Goal: Information Seeking & Learning: Learn about a topic

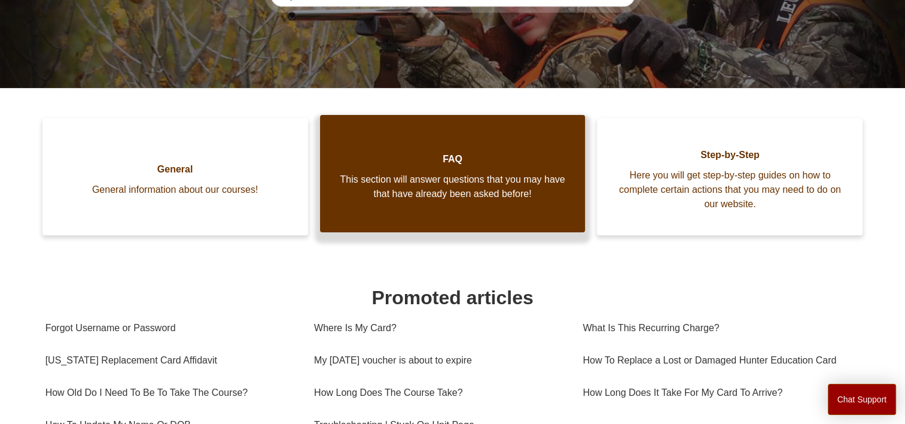
click at [460, 172] on span "This section will answer questions that you may have that have already been ask…" at bounding box center [453, 186] width 230 height 29
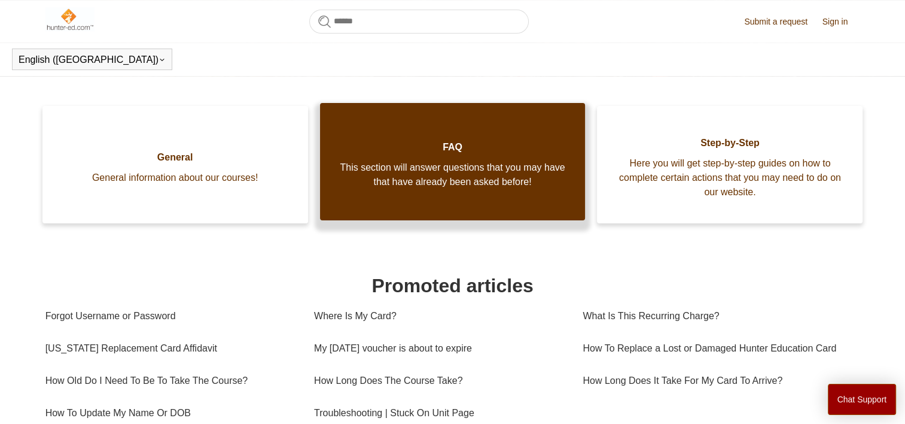
scroll to position [239, 0]
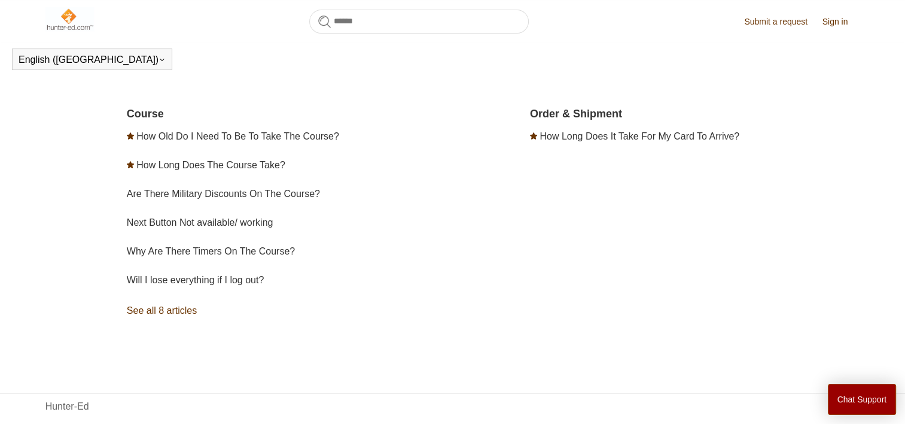
scroll to position [245, 0]
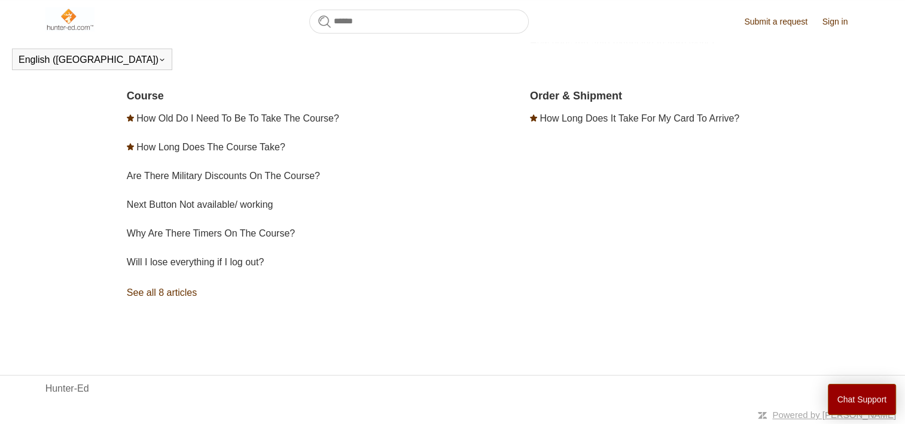
click at [165, 290] on link "See all 8 articles" at bounding box center [292, 292] width 330 height 32
